Goal: Task Accomplishment & Management: Manage account settings

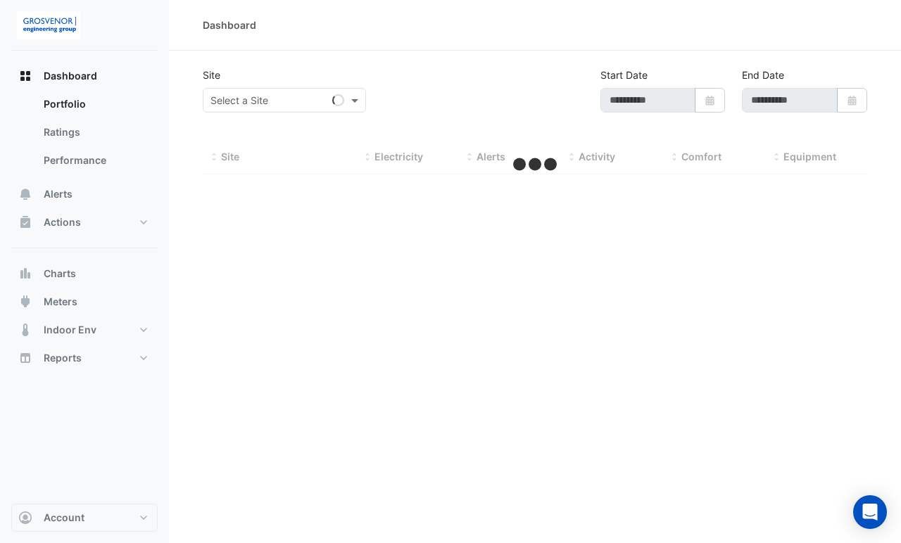
type input "**********"
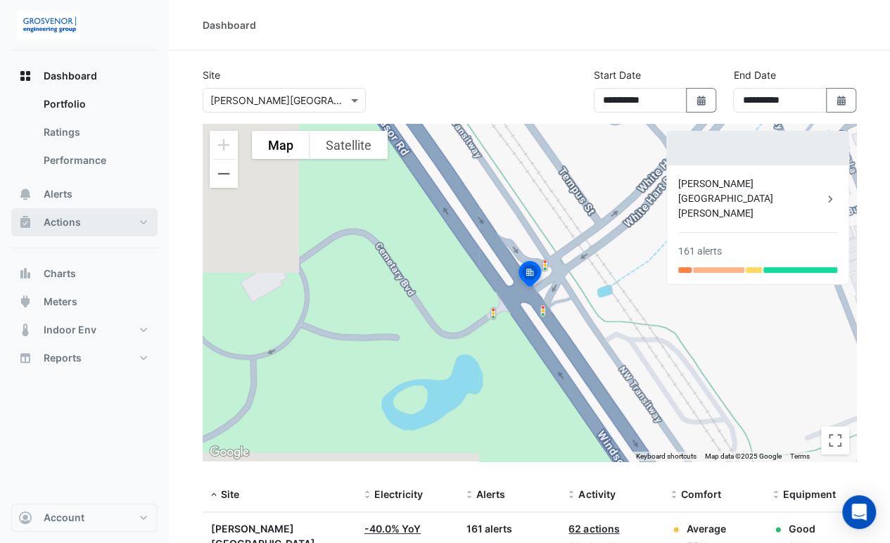
click at [140, 223] on button "Actions" at bounding box center [84, 222] width 146 height 28
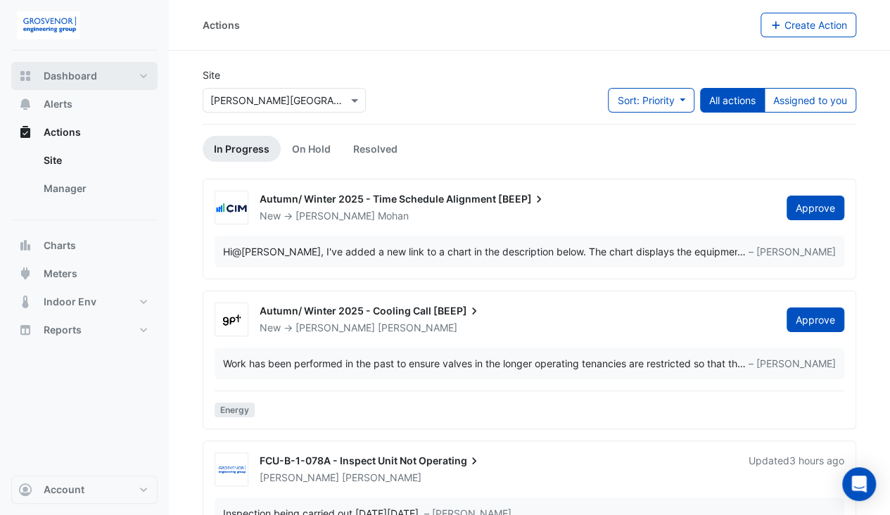
click at [139, 64] on button "Dashboard" at bounding box center [84, 76] width 146 height 28
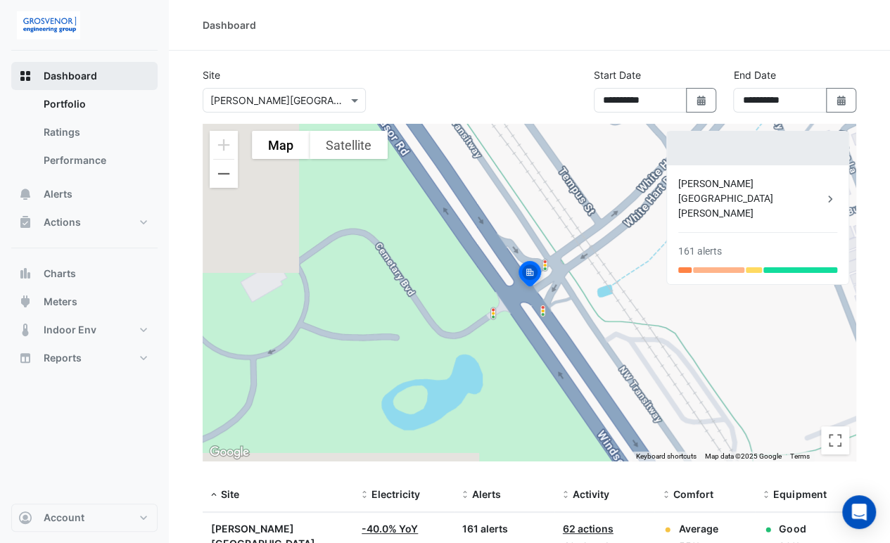
click at [61, 80] on span "Dashboard" at bounding box center [70, 76] width 53 height 14
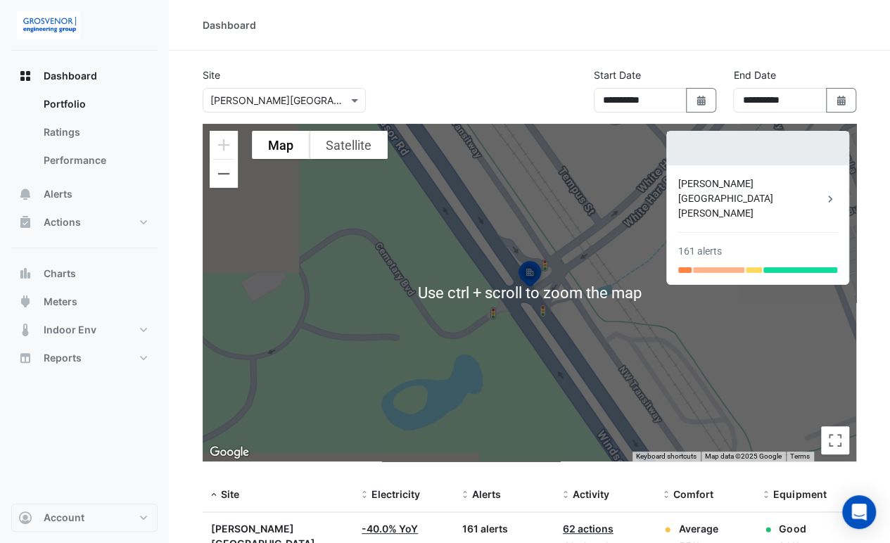
scroll to position [84, 0]
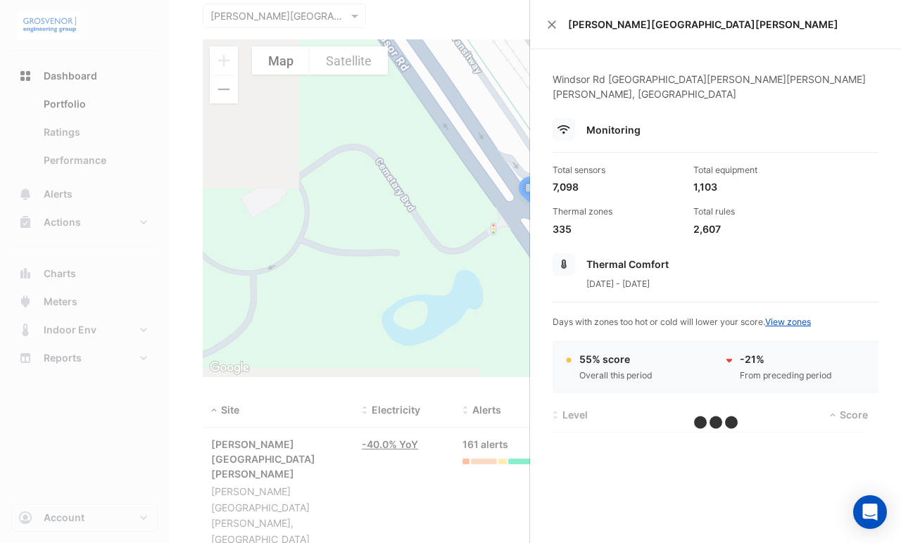
click at [265, 481] on ngb-offcanvas-backdrop at bounding box center [450, 271] width 901 height 543
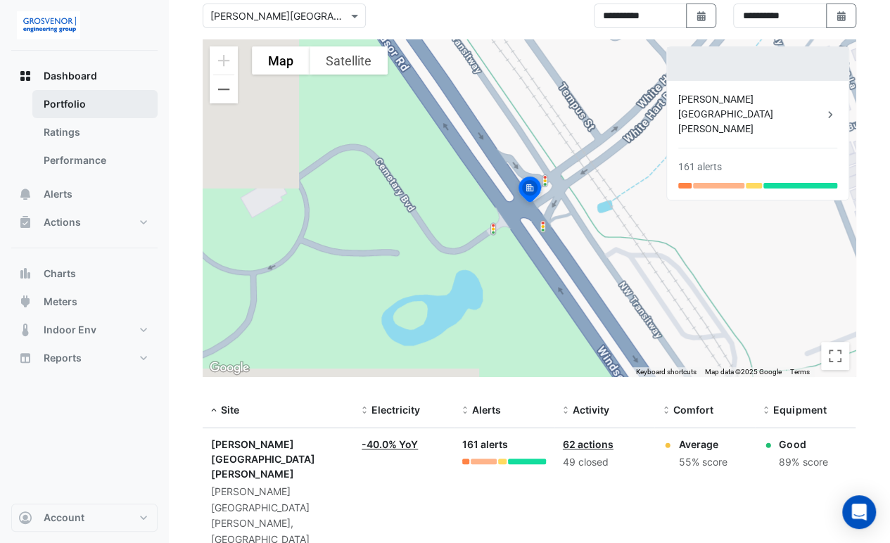
click at [56, 96] on link "Portfolio" at bounding box center [94, 104] width 125 height 28
click at [72, 156] on link "Performance" at bounding box center [94, 160] width 125 height 28
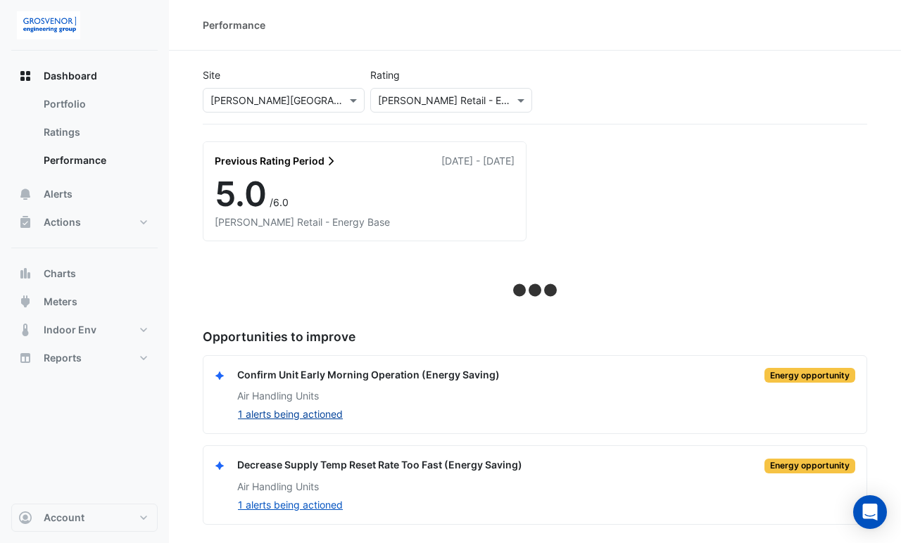
click at [286, 413] on button "1 alerts being actioned" at bounding box center [290, 414] width 106 height 16
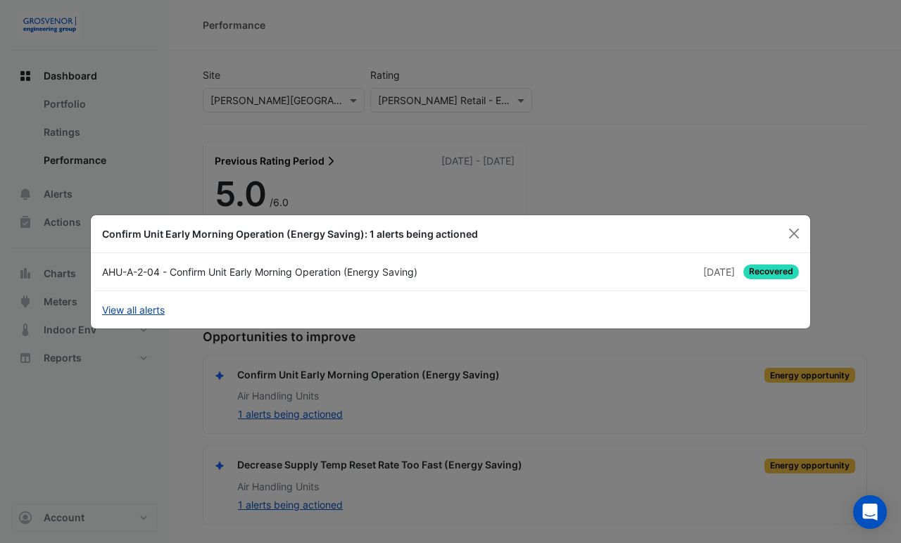
click at [155, 309] on link "View all alerts" at bounding box center [133, 310] width 63 height 15
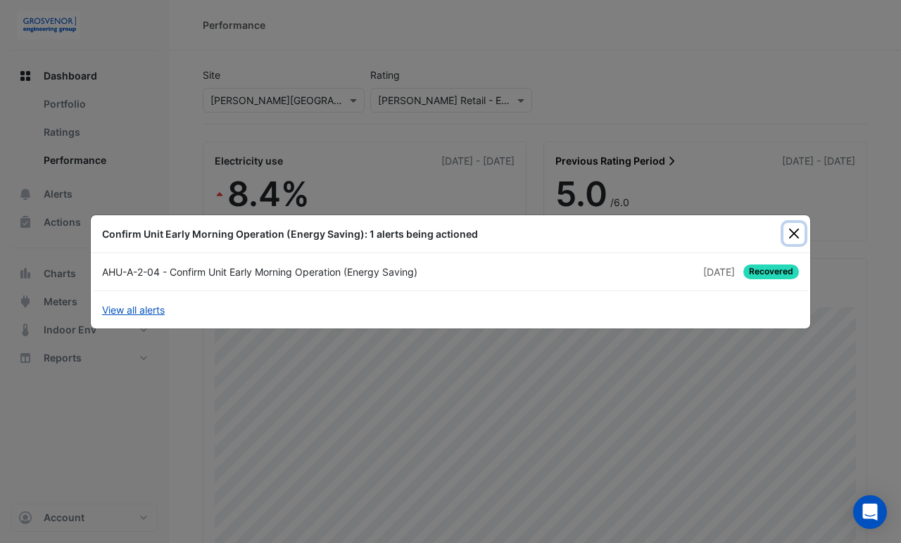
click at [800, 225] on button "Close" at bounding box center [793, 233] width 21 height 21
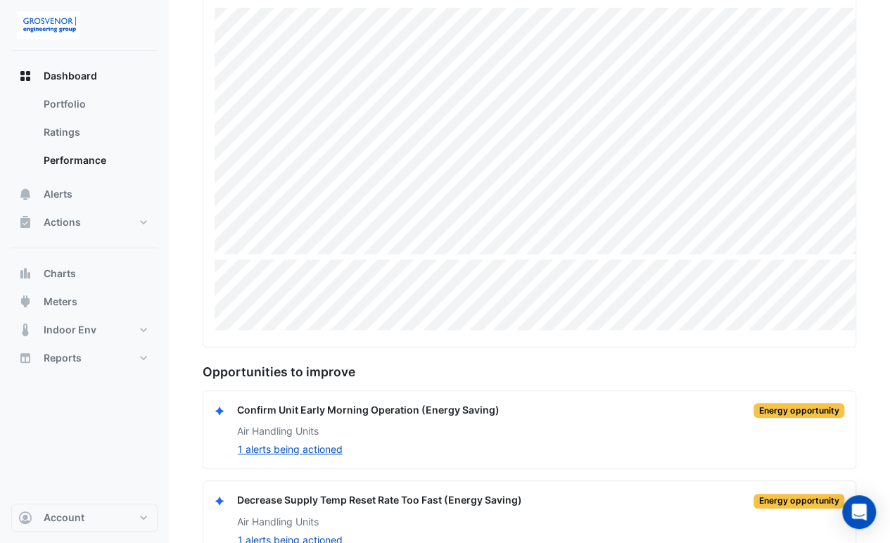
scroll to position [329, 0]
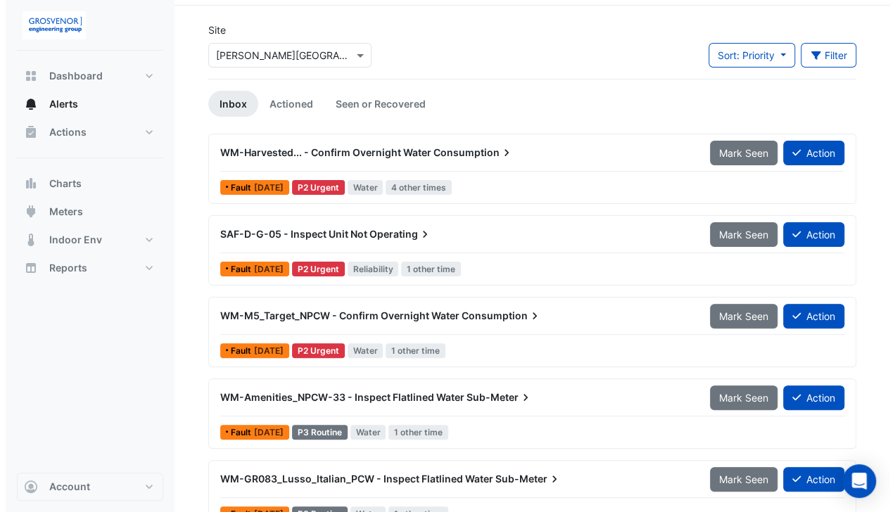
scroll to position [42, 0]
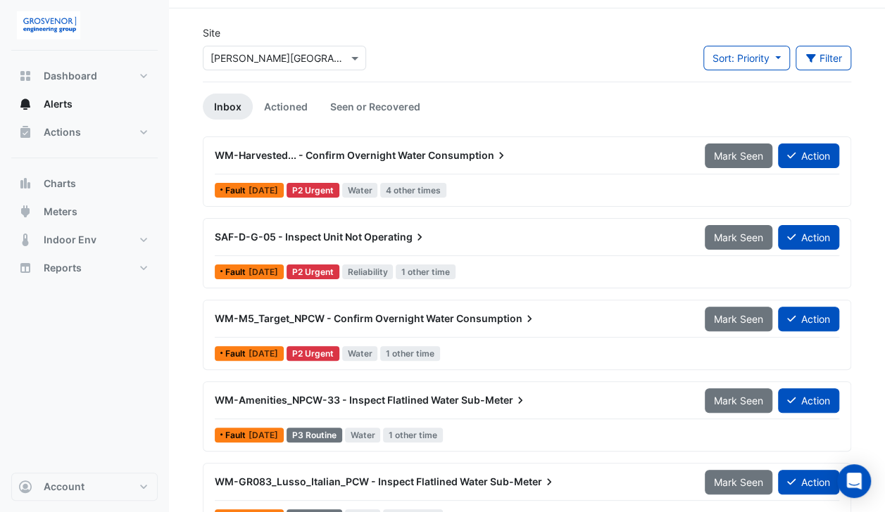
click at [386, 236] on span "Operating" at bounding box center [395, 237] width 63 height 14
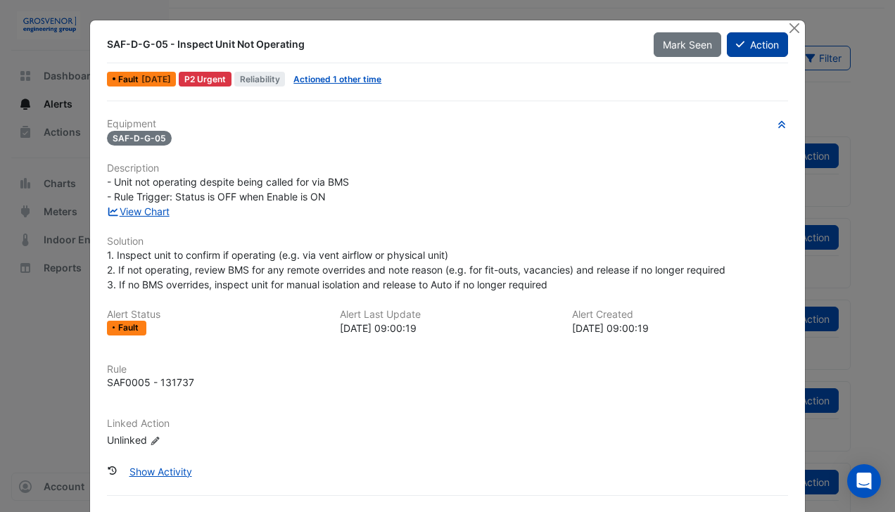
click at [757, 52] on button "Action" at bounding box center [757, 44] width 61 height 25
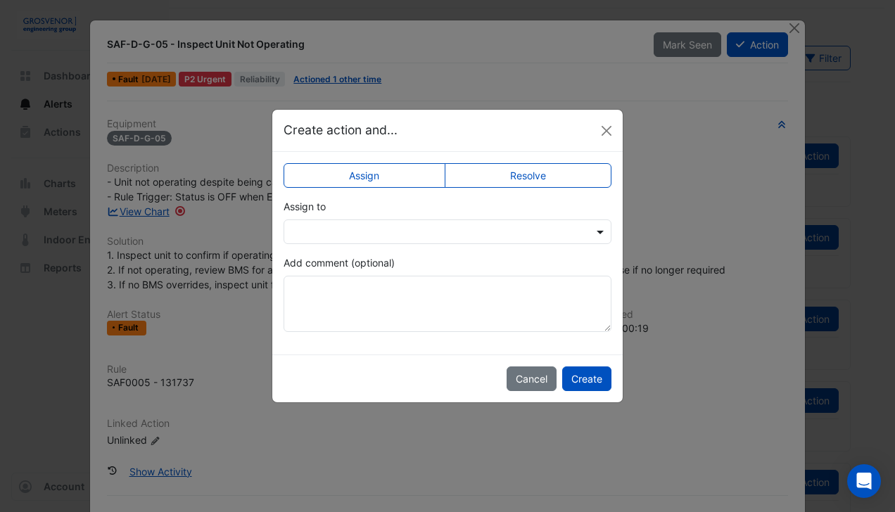
click at [598, 227] on span at bounding box center [602, 231] width 18 height 15
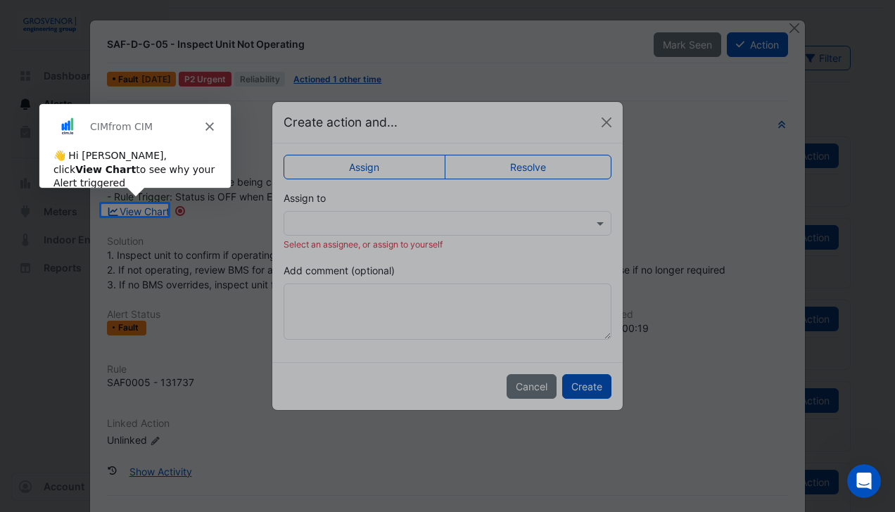
click at [132, 214] on ngb-modal-window "Create action and... Assign Resolve Assign to Select an assignee, or assign to …" at bounding box center [447, 256] width 895 height 512
click at [212, 125] on icon "Close" at bounding box center [208, 125] width 8 height 8
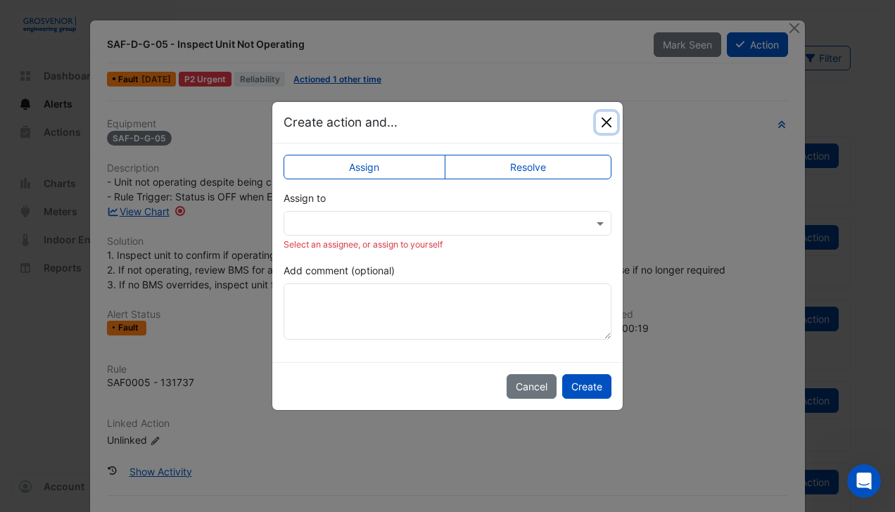
click at [604, 130] on button "Close" at bounding box center [606, 122] width 21 height 21
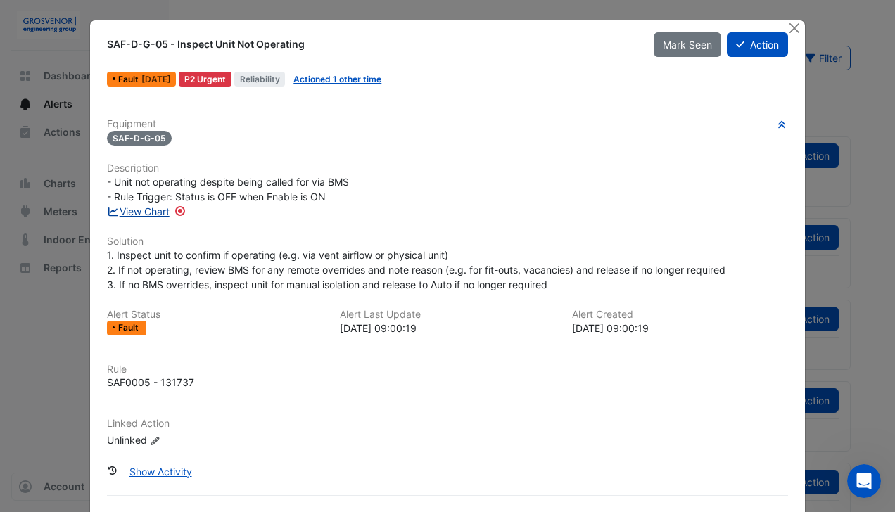
click at [156, 213] on link "View Chart" at bounding box center [138, 211] width 63 height 12
click at [779, 124] on icon "button" at bounding box center [782, 124] width 6 height 7
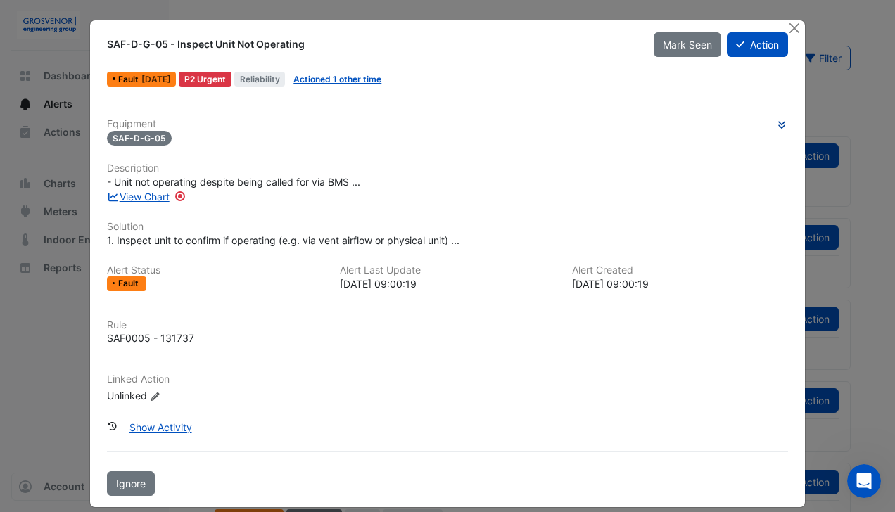
click at [776, 124] on icon "button" at bounding box center [781, 124] width 11 height 8
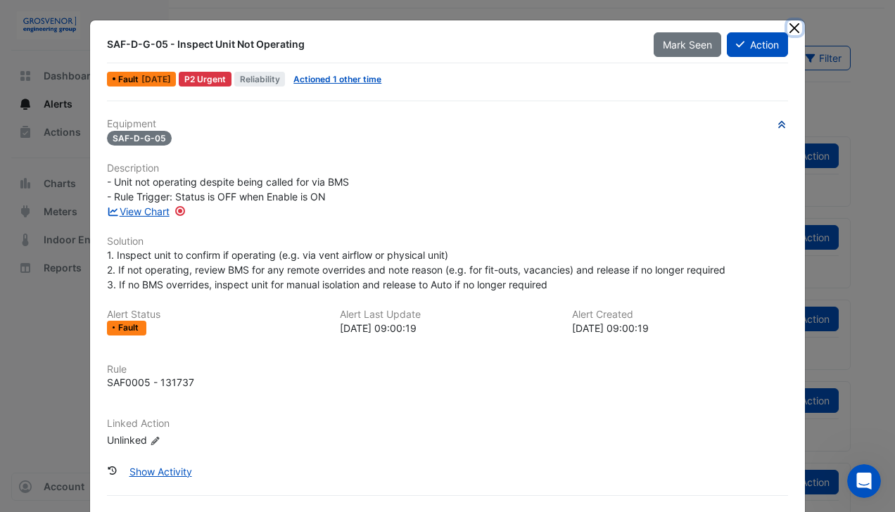
click at [787, 30] on button "Close" at bounding box center [794, 27] width 15 height 15
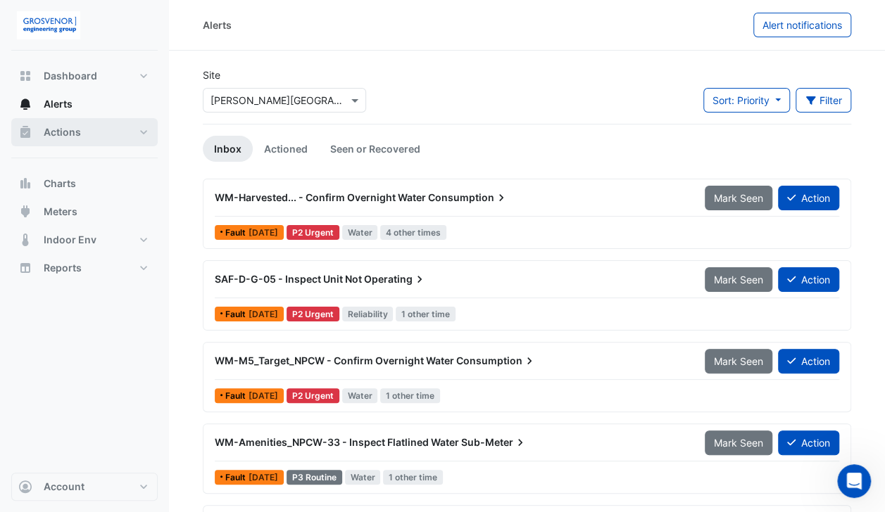
click at [142, 130] on button "Actions" at bounding box center [84, 132] width 146 height 28
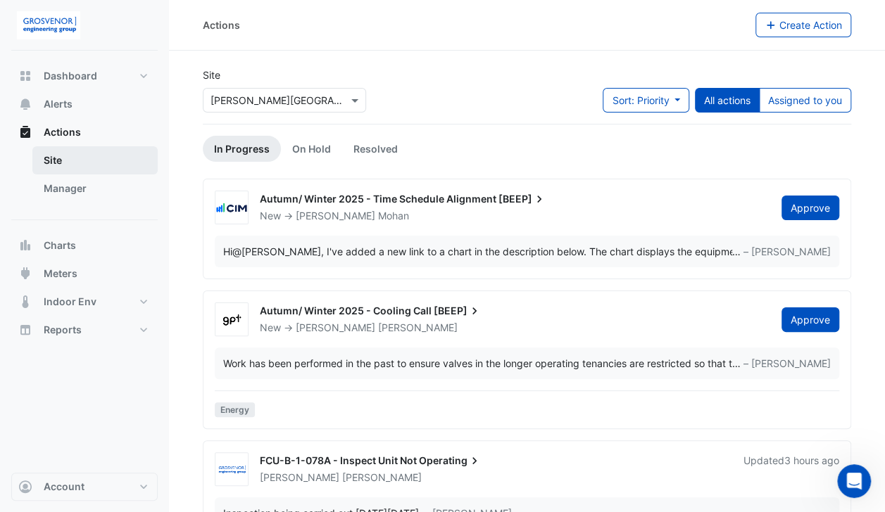
click at [63, 165] on link "Site" at bounding box center [94, 160] width 125 height 28
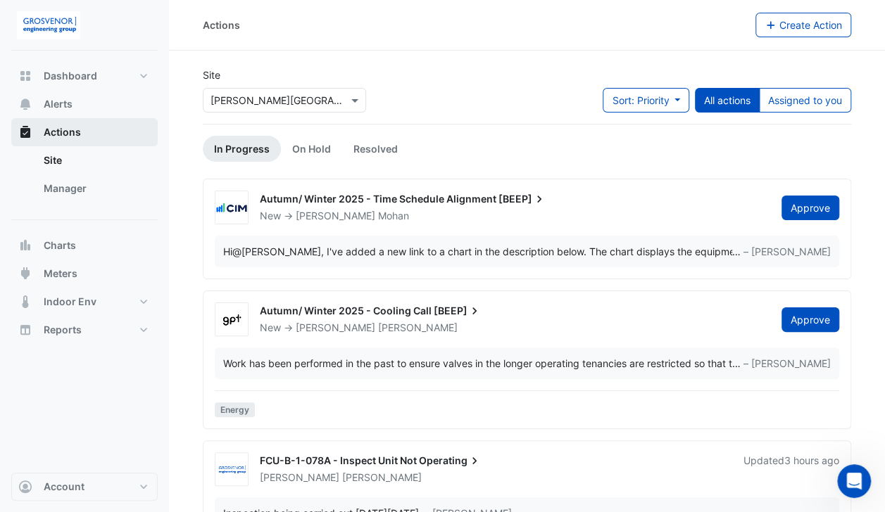
click at [51, 132] on span "Actions" at bounding box center [62, 132] width 37 height 14
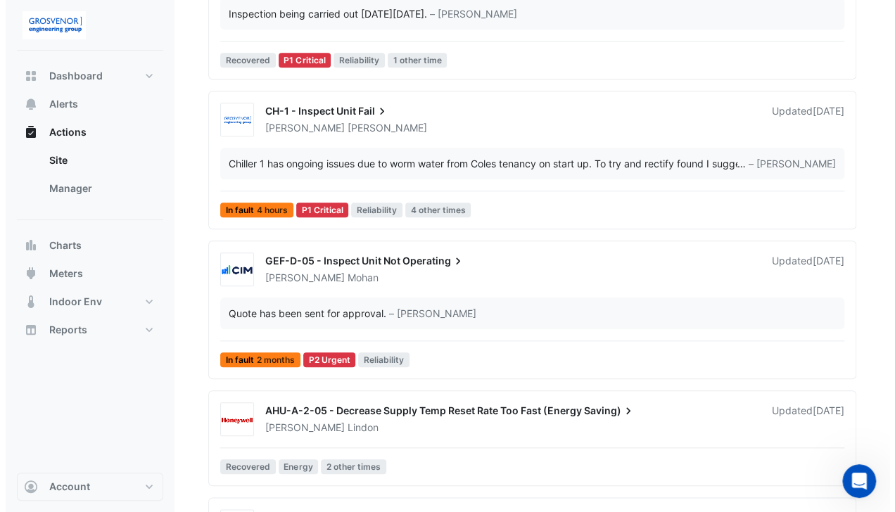
scroll to position [535, 0]
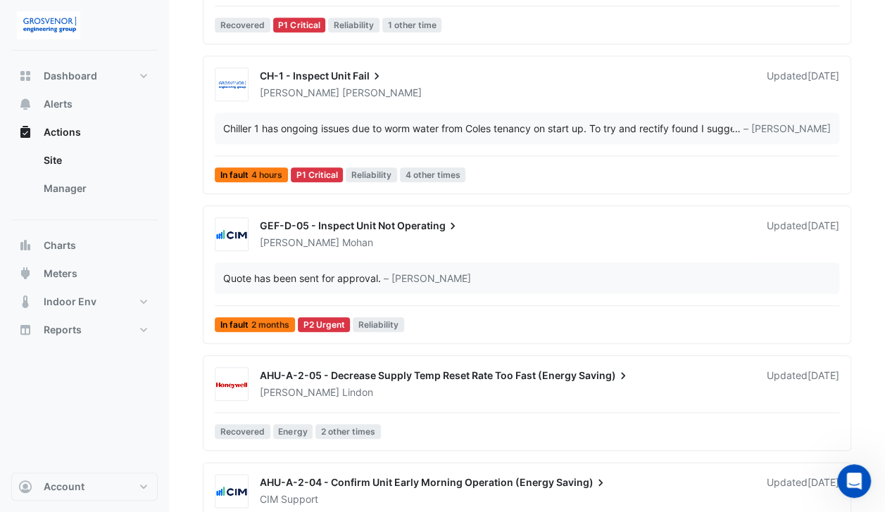
click at [430, 227] on span "Operating" at bounding box center [428, 226] width 63 height 14
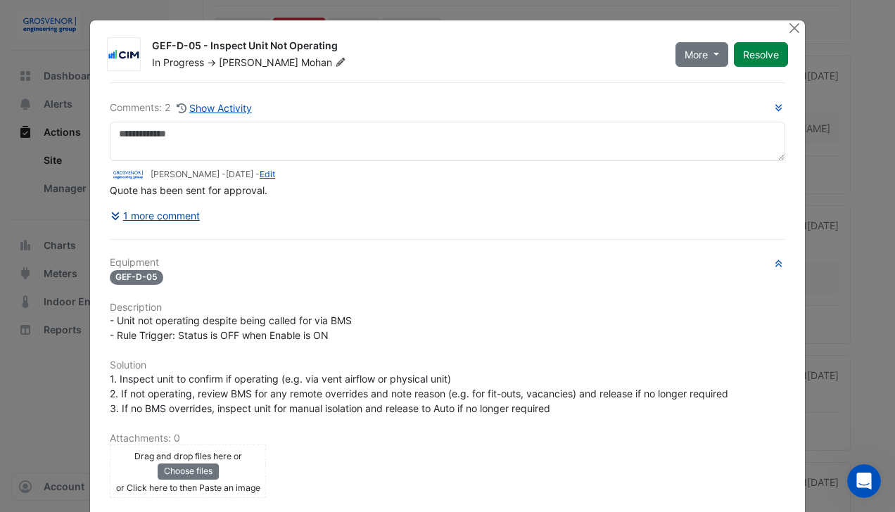
click at [182, 218] on button "1 more comment" at bounding box center [155, 215] width 91 height 25
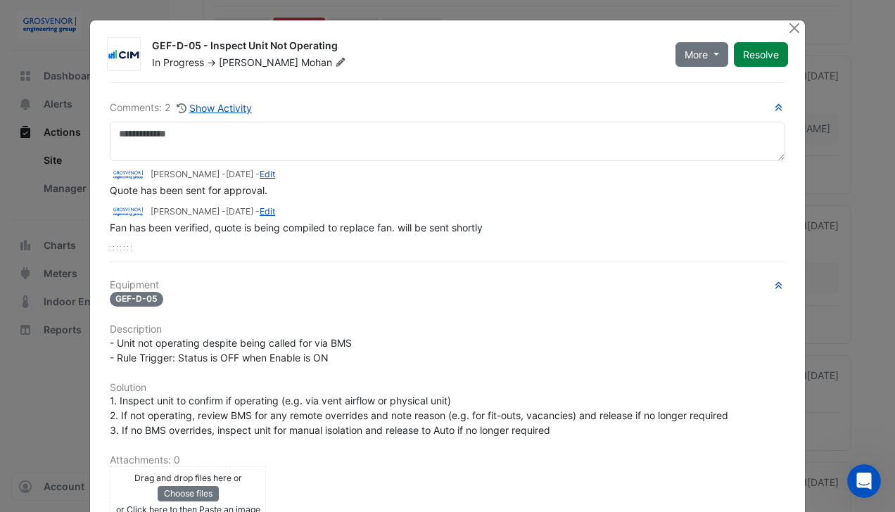
click at [781, 25] on div "GEF-D-05 - Inspect Unit Not Operating In Progress -> Ritvick Mohan More On Hold…" at bounding box center [447, 360] width 715 height 681
click at [790, 24] on button "Close" at bounding box center [794, 27] width 15 height 15
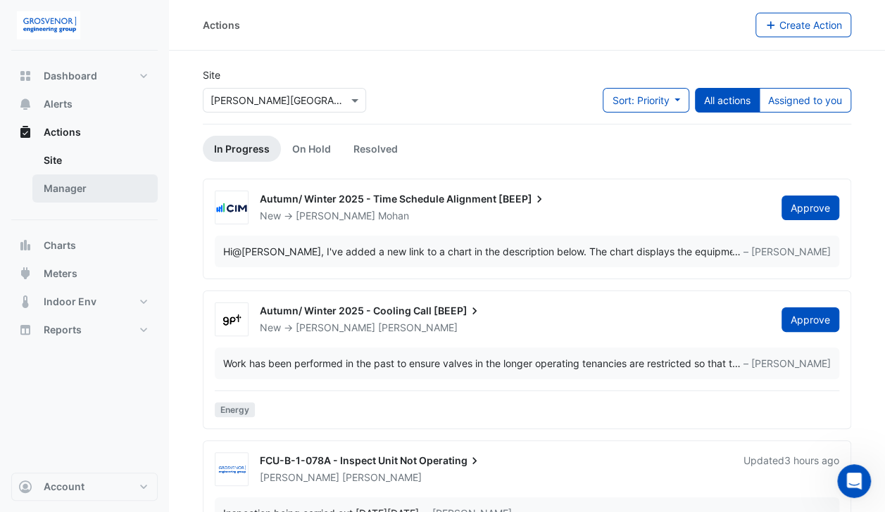
click at [80, 186] on link "Manager" at bounding box center [94, 189] width 125 height 28
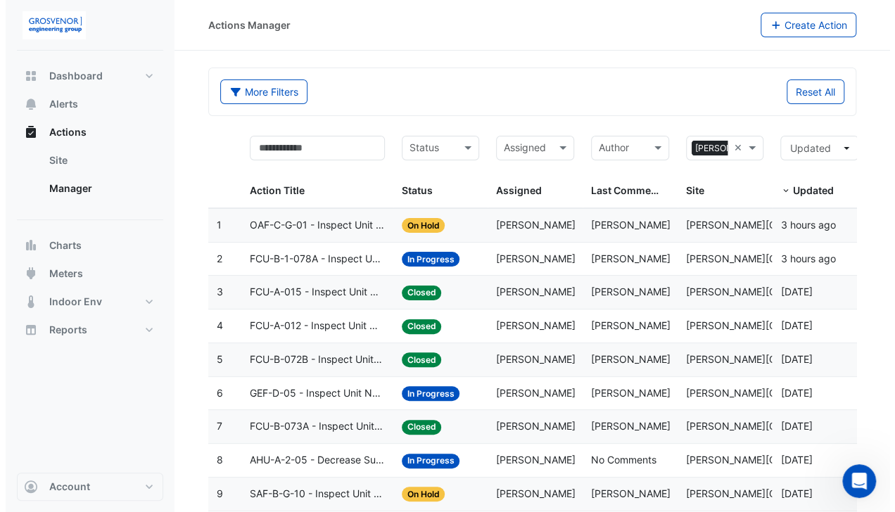
scroll to position [66, 0]
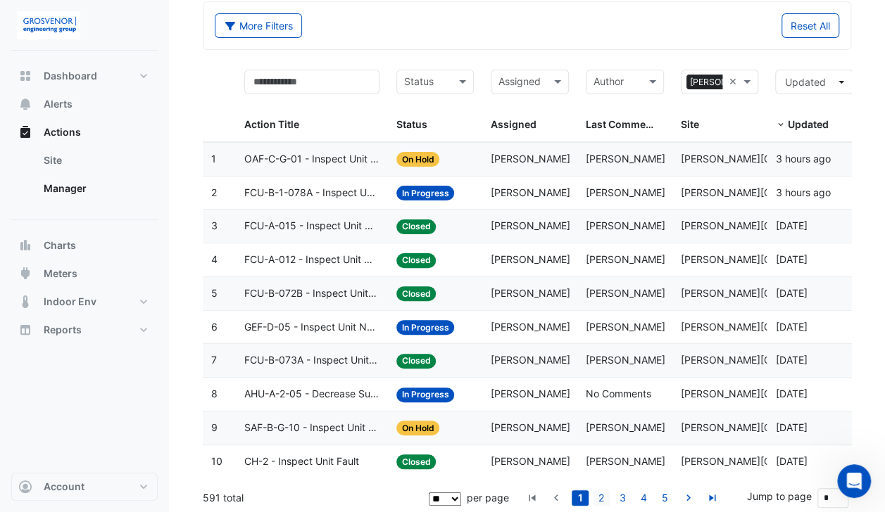
click at [605, 498] on link "2" at bounding box center [601, 498] width 17 height 15
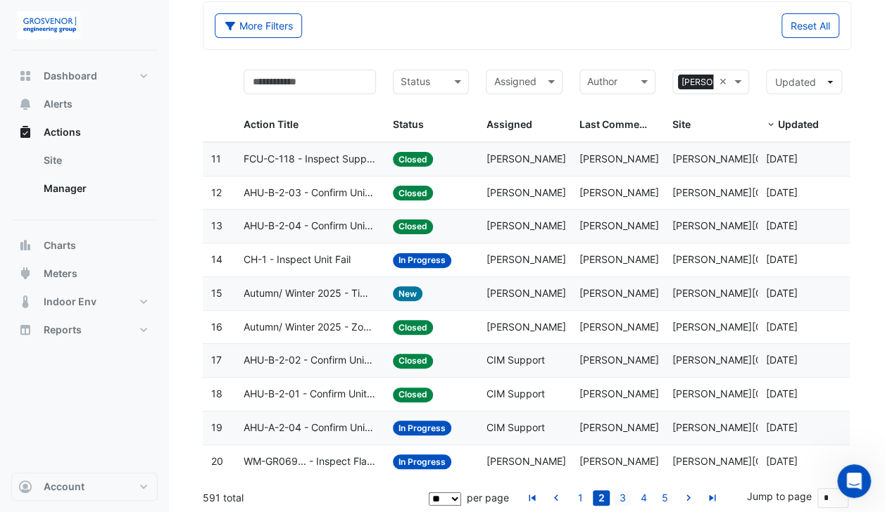
click at [621, 495] on link "3" at bounding box center [622, 498] width 17 height 15
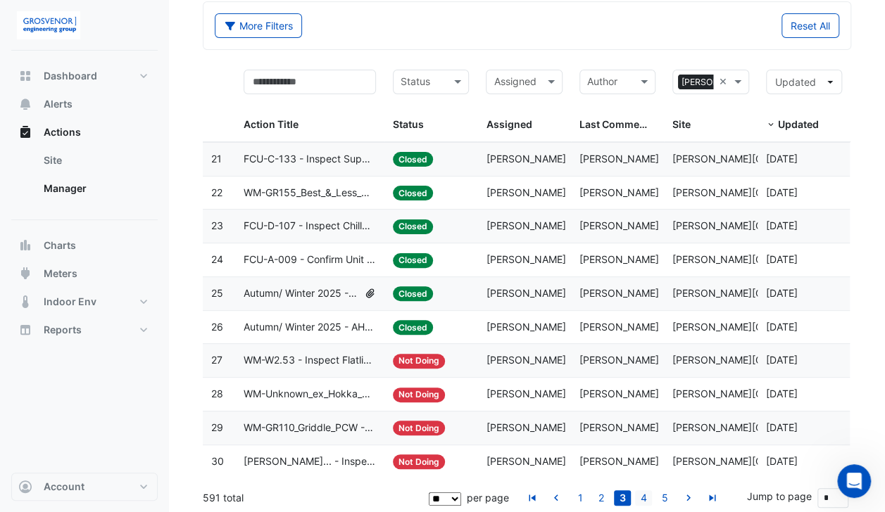
click at [640, 495] on link "4" at bounding box center [643, 498] width 17 height 15
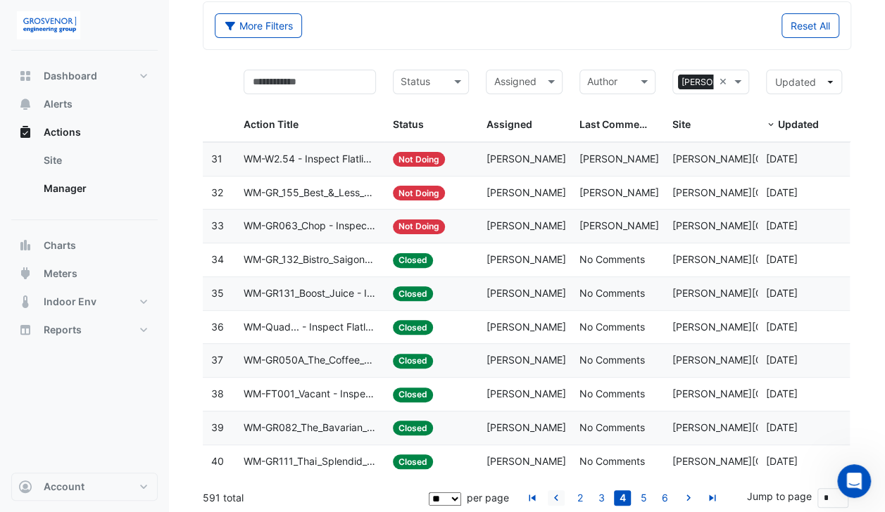
click at [559, 498] on icon "go to previous page" at bounding box center [556, 500] width 17 height 15
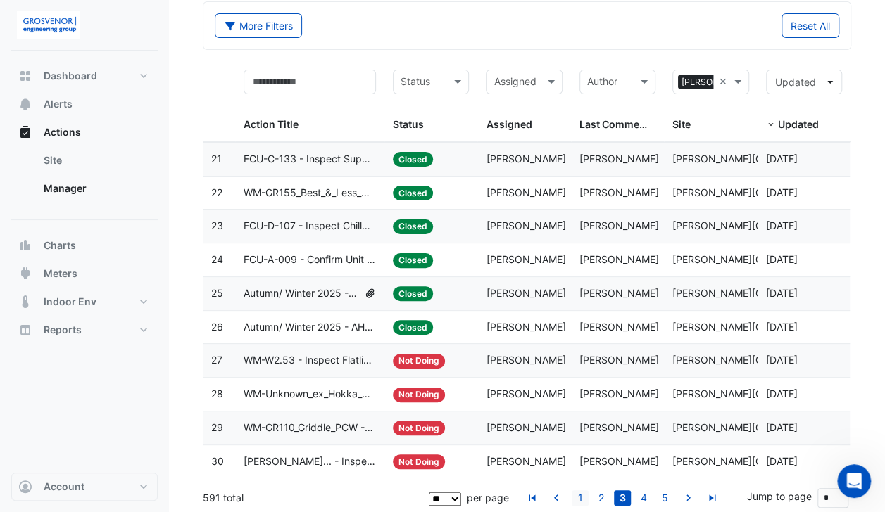
click at [580, 497] on link "1" at bounding box center [579, 498] width 17 height 15
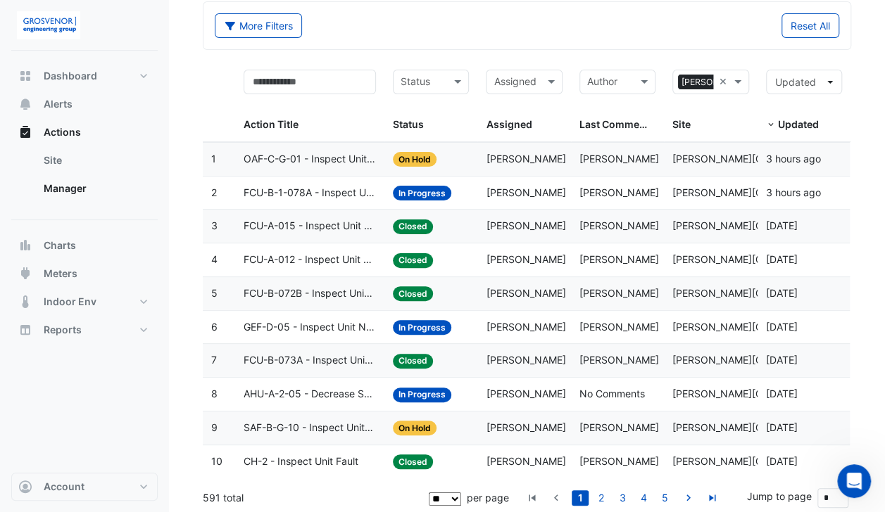
click at [338, 327] on span "GEF-D-05 - Inspect Unit Not Operating" at bounding box center [309, 328] width 132 height 16
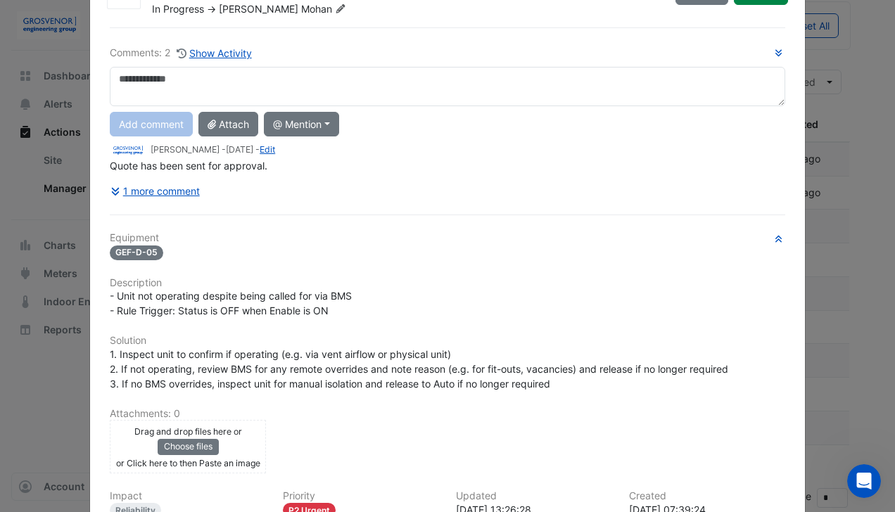
scroll to position [65, 0]
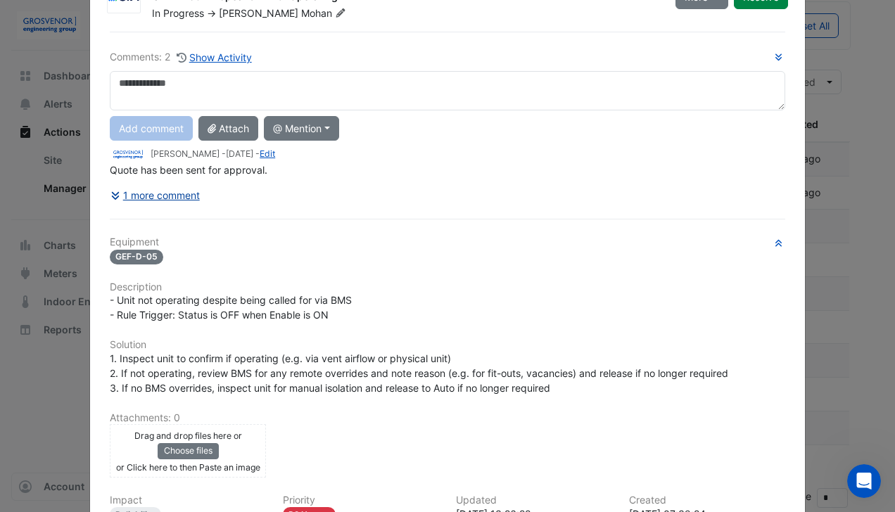
click at [176, 196] on button "1 more comment" at bounding box center [155, 195] width 91 height 25
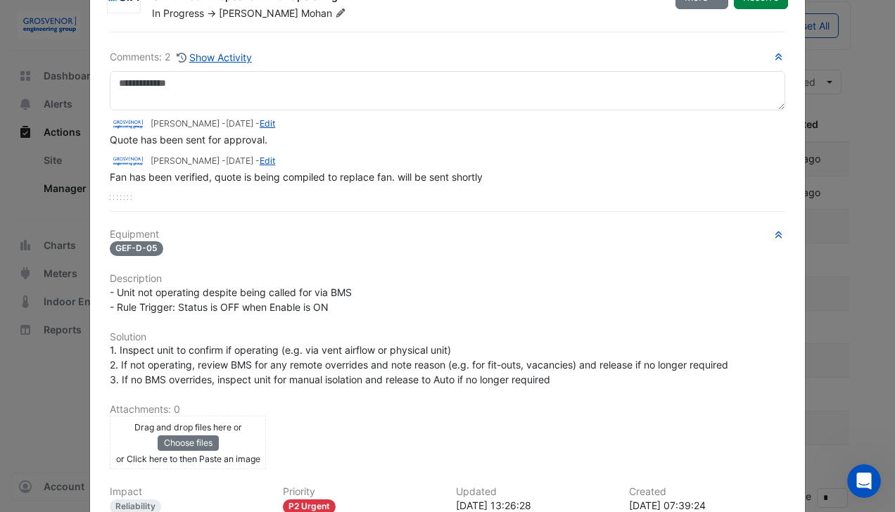
scroll to position [0, 0]
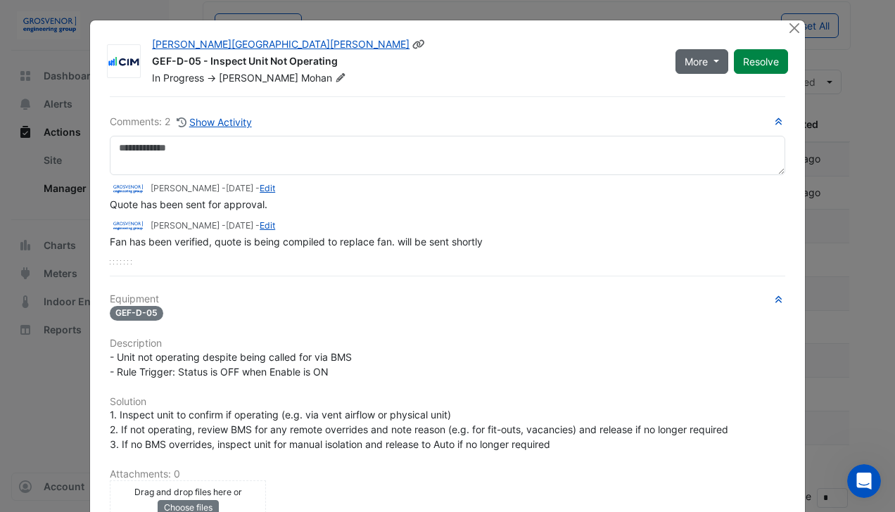
click at [707, 68] on button "More" at bounding box center [702, 61] width 53 height 25
click at [705, 87] on button "On Hold" at bounding box center [726, 92] width 111 height 20
click at [697, 235] on div "Fan has been verified, quote is being compiled to replace fan. will be sent sho…" at bounding box center [448, 241] width 676 height 15
click at [790, 27] on button "Close" at bounding box center [794, 27] width 15 height 15
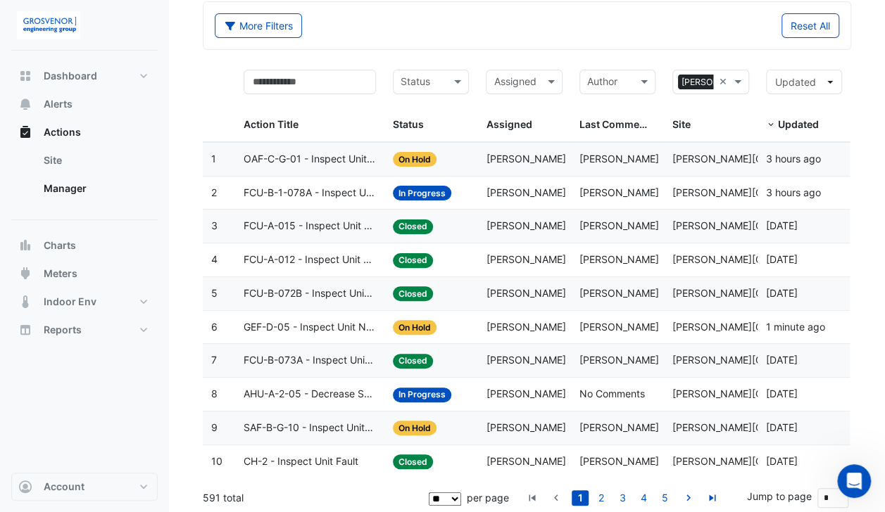
click at [406, 393] on span "In Progress" at bounding box center [422, 395] width 58 height 15
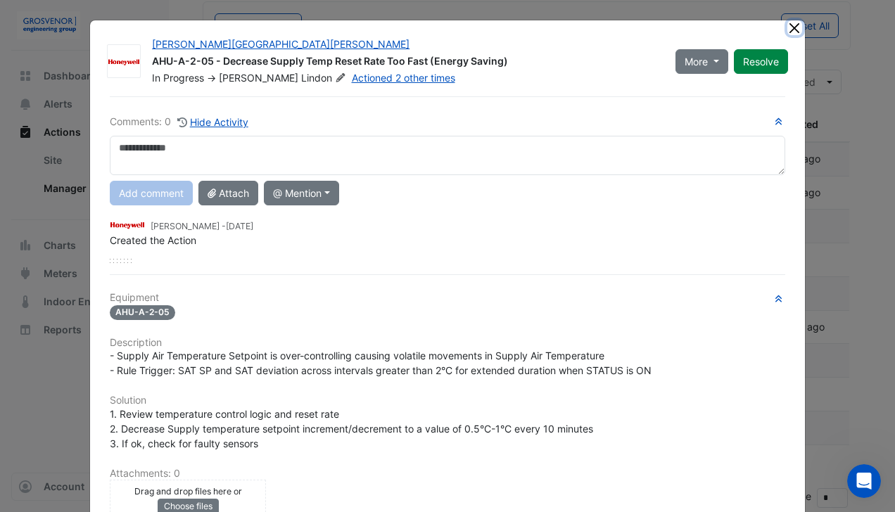
click at [787, 30] on button "Close" at bounding box center [794, 27] width 15 height 15
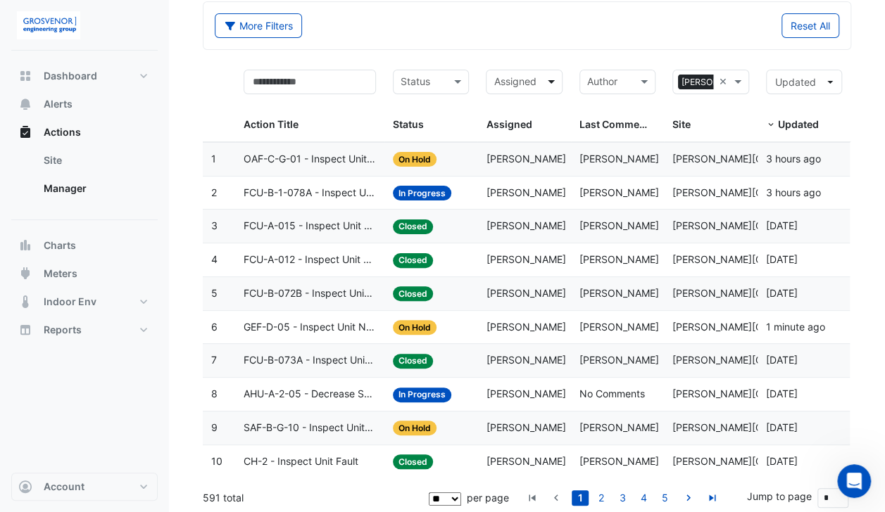
click at [552, 79] on span at bounding box center [553, 82] width 18 height 16
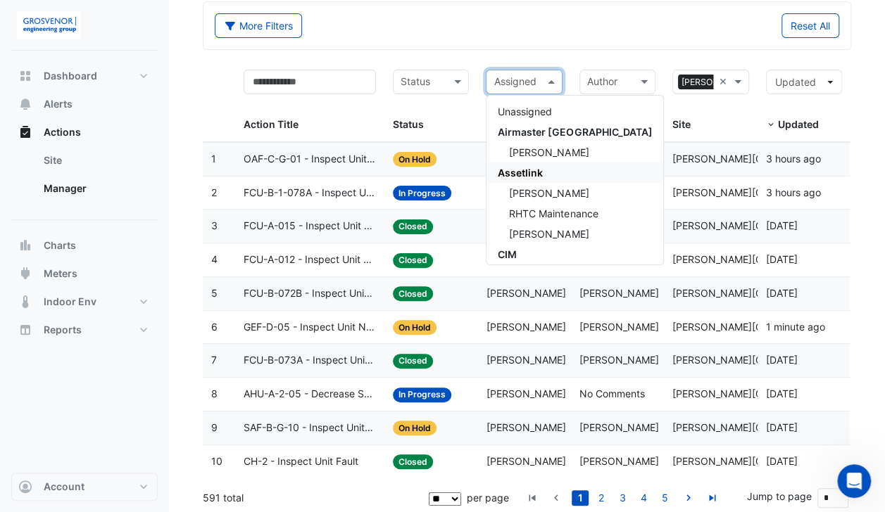
type input "*"
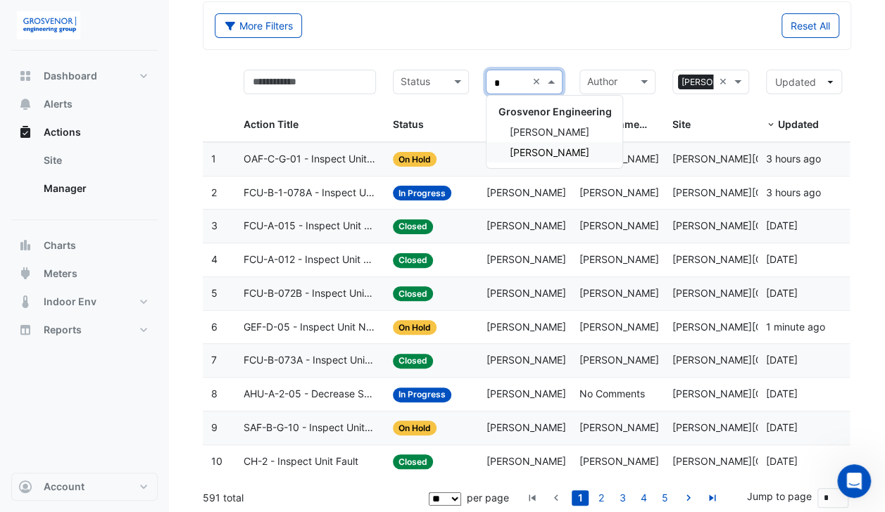
click at [548, 148] on span "Zack Willenbrock" at bounding box center [549, 152] width 80 height 12
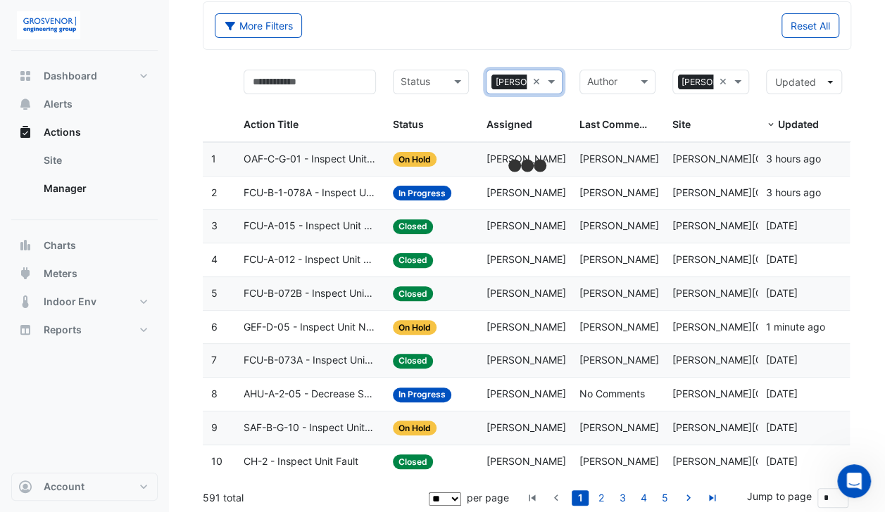
scroll to position [33, 0]
